Goal: Information Seeking & Learning: Learn about a topic

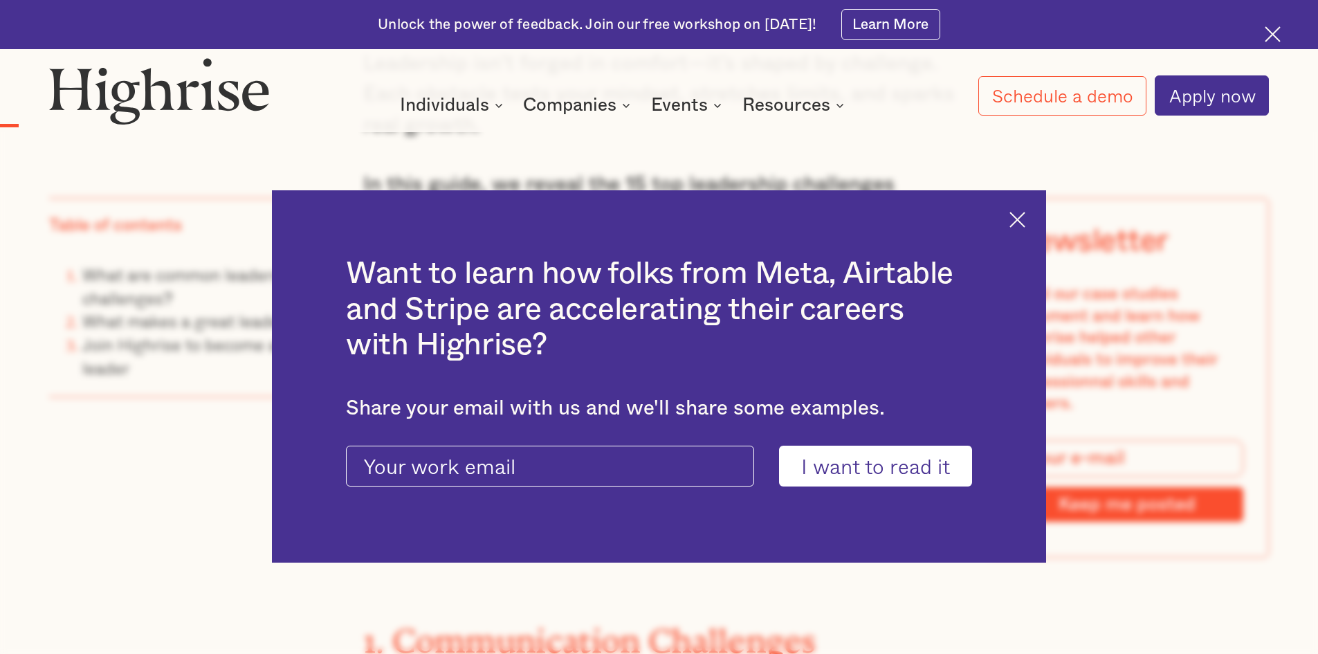
scroll to position [1799, 0]
click at [1025, 218] on img at bounding box center [1018, 220] width 16 height 16
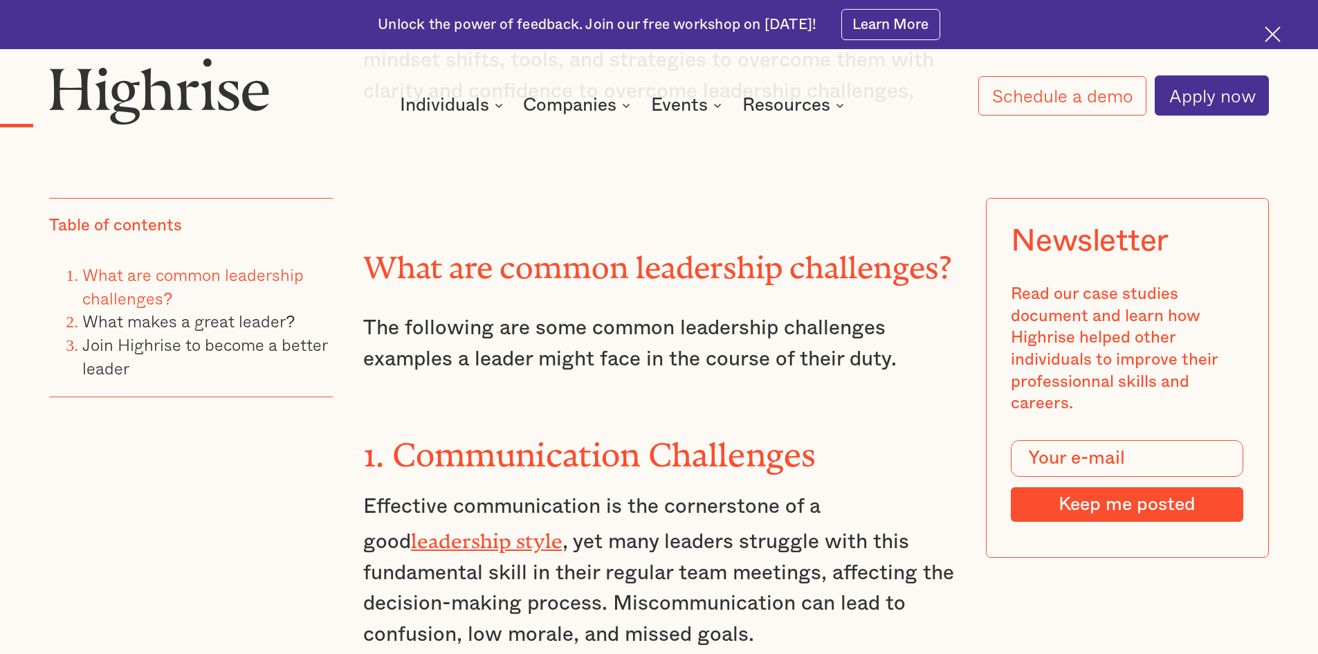
scroll to position [2007, 0]
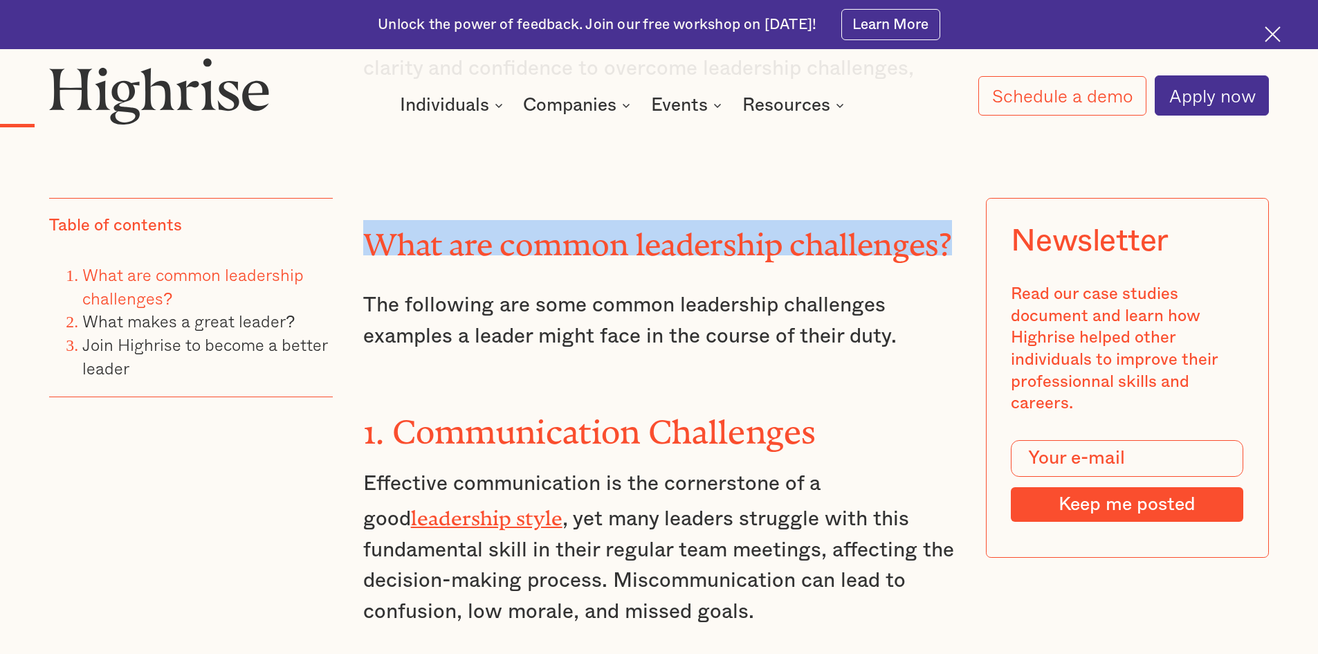
drag, startPoint x: 362, startPoint y: 235, endPoint x: 965, endPoint y: 218, distance: 603.0
copy h2 "What are common leadership challenges?"
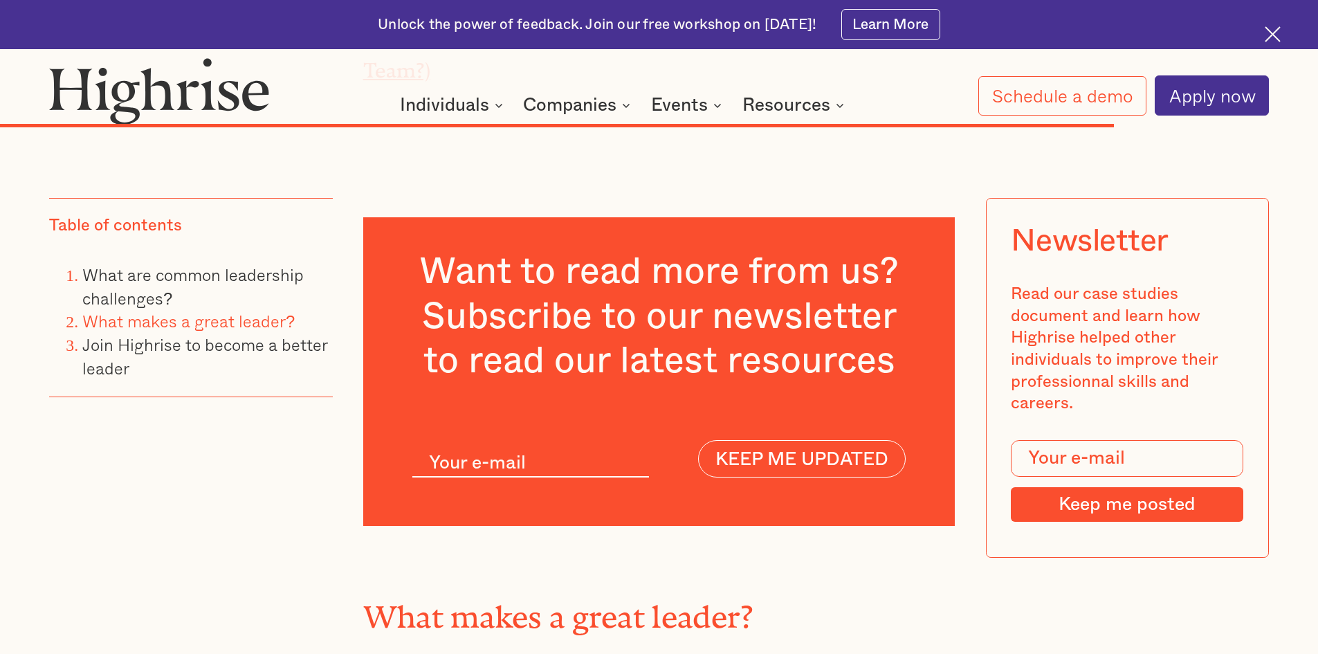
scroll to position [17163, 0]
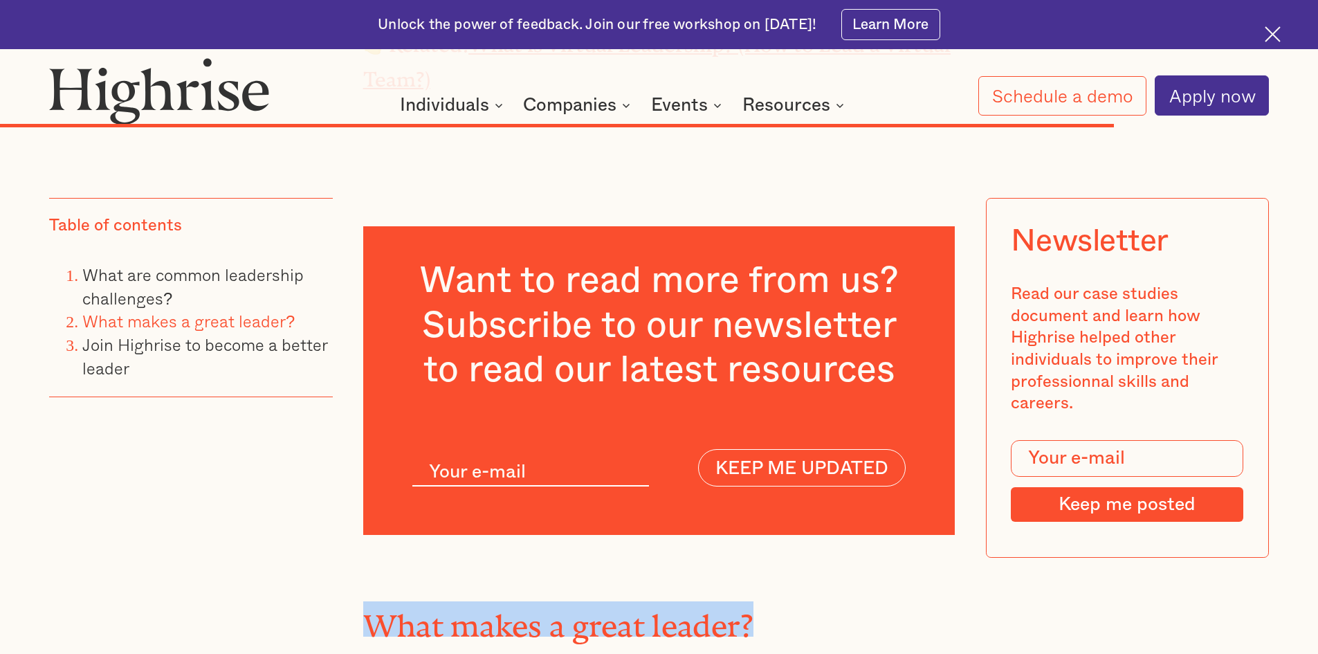
drag, startPoint x: 366, startPoint y: 232, endPoint x: 786, endPoint y: 236, distance: 420.1
click at [786, 601] on h2 "What makes a great leader?" at bounding box center [659, 618] width 592 height 35
copy strong "What makes a great leader?"
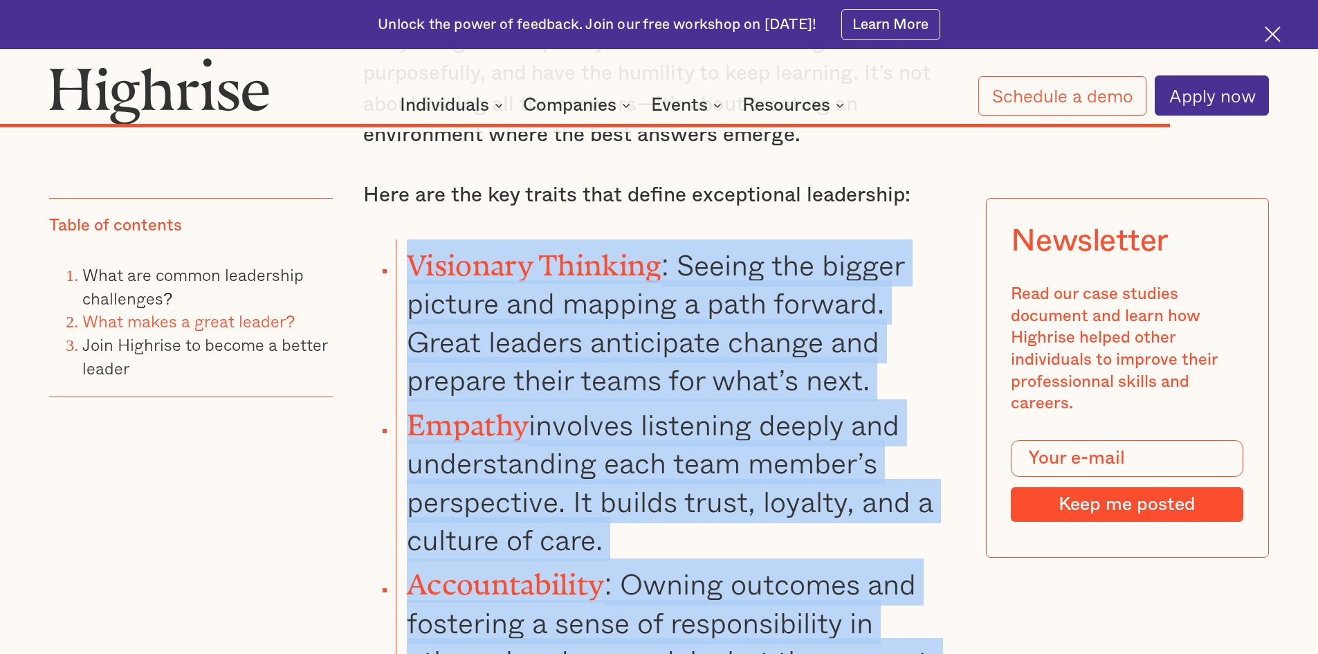
scroll to position [17961, 0]
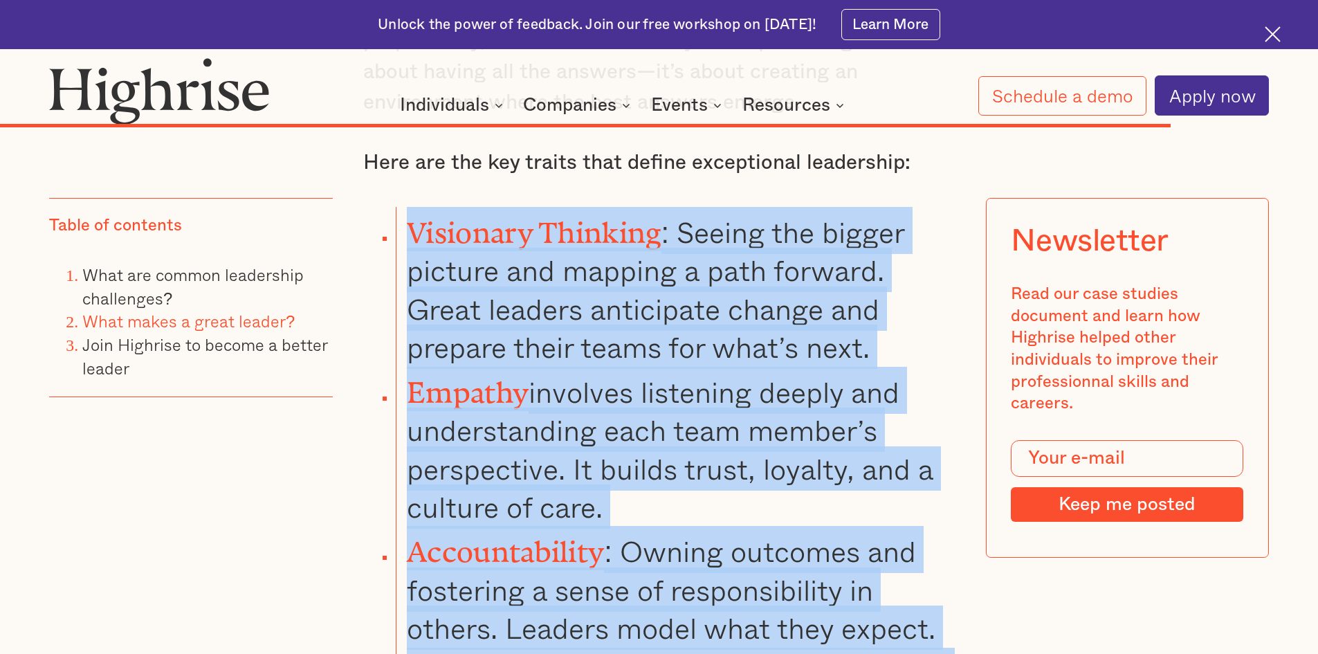
drag, startPoint x: 408, startPoint y: 290, endPoint x: 669, endPoint y: 464, distance: 313.4
click at [669, 464] on ul "Visionary Thinking : Seeing the bigger picture and mapping a path forward. Grea…" at bounding box center [646, 548] width 617 height 683
copy ul "Visionary Thinking : Seeing the bigger picture and mapping a path forward. Grea…"
